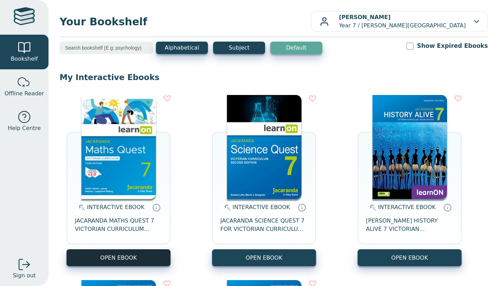
click at [140, 251] on button "OPEN EBOOK" at bounding box center [118, 257] width 104 height 17
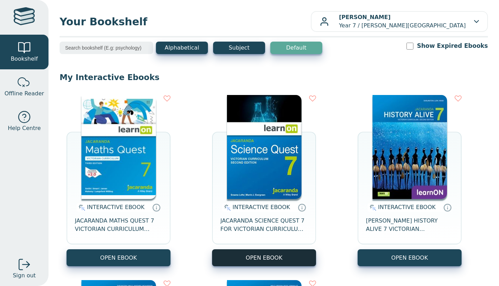
click at [288, 262] on button "OPEN EBOOK" at bounding box center [264, 257] width 104 height 17
